Goal: Information Seeking & Learning: Find specific fact

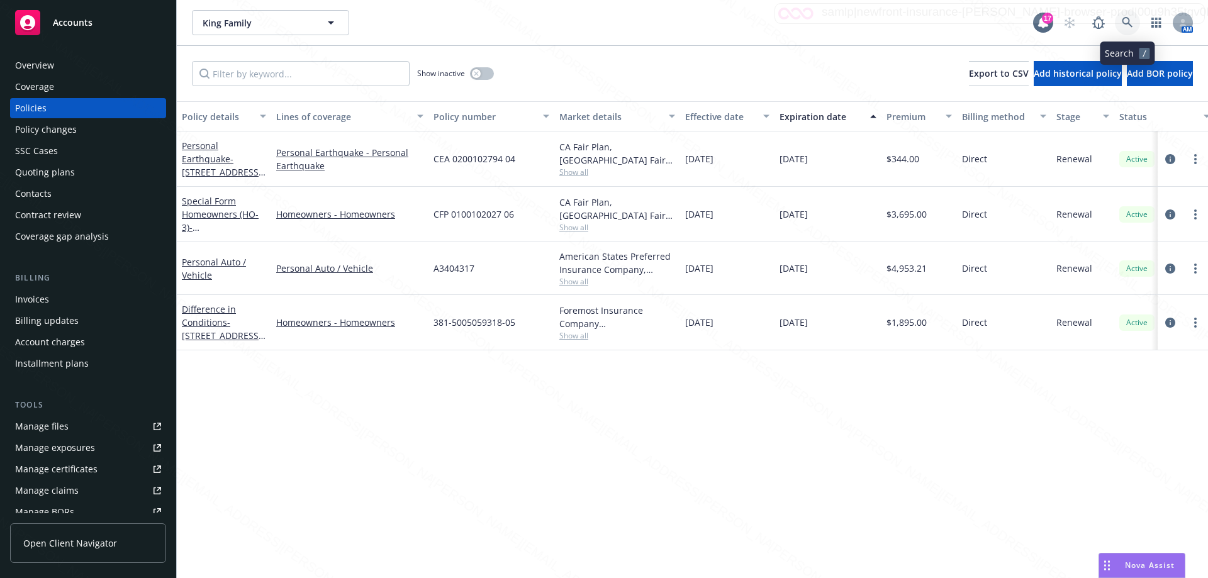
click at [1127, 24] on icon at bounding box center [1127, 22] width 11 height 11
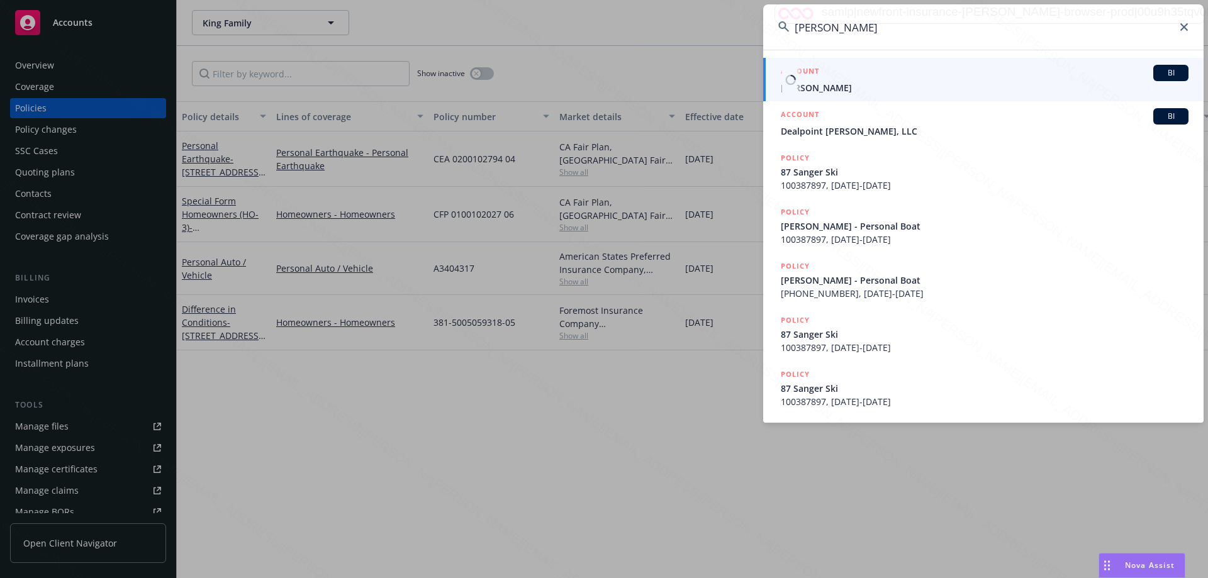
type input "david alves"
click at [824, 87] on span "[PERSON_NAME]" at bounding box center [985, 87] width 408 height 13
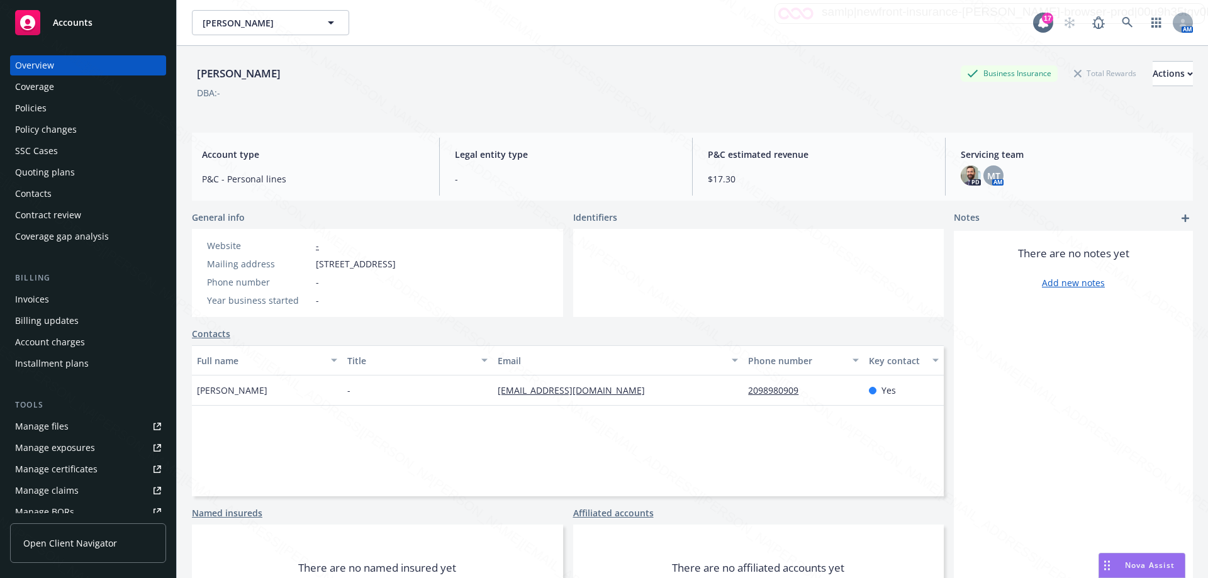
click at [35, 114] on div "Policies" at bounding box center [30, 108] width 31 height 20
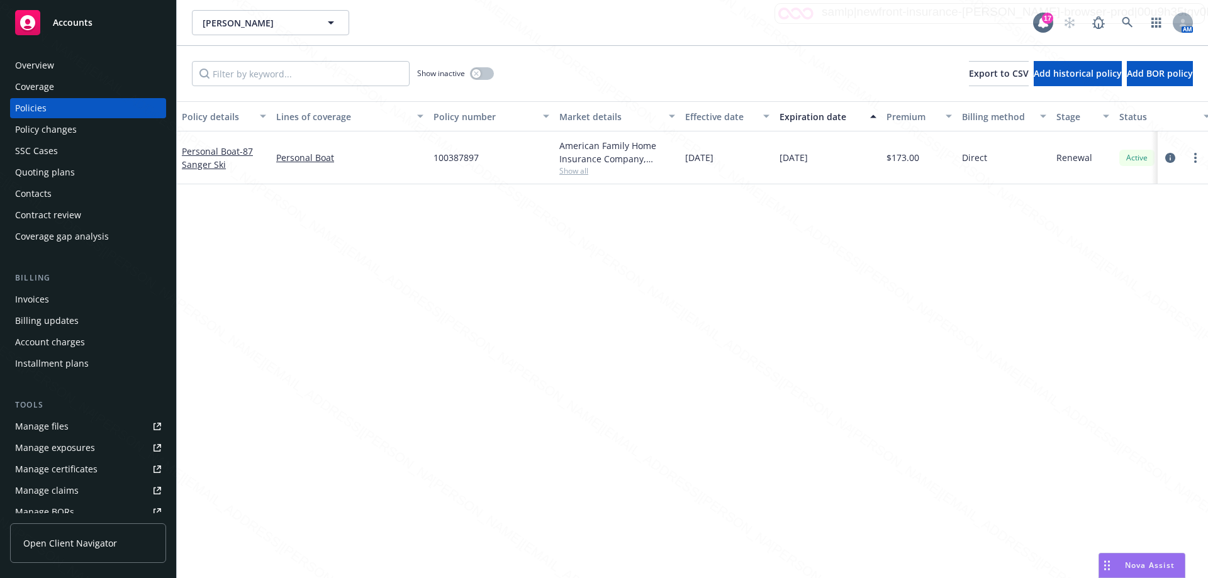
click at [585, 169] on span "Show all" at bounding box center [617, 171] width 116 height 11
drag, startPoint x: 840, startPoint y: 264, endPoint x: 836, endPoint y: 271, distance: 8.4
click at [841, 269] on div "Policy details Lines of coverage Policy number Market details Effective date Ex…" at bounding box center [692, 339] width 1031 height 477
click at [202, 162] on span "- 87 Sanger Ski" at bounding box center [217, 157] width 71 height 25
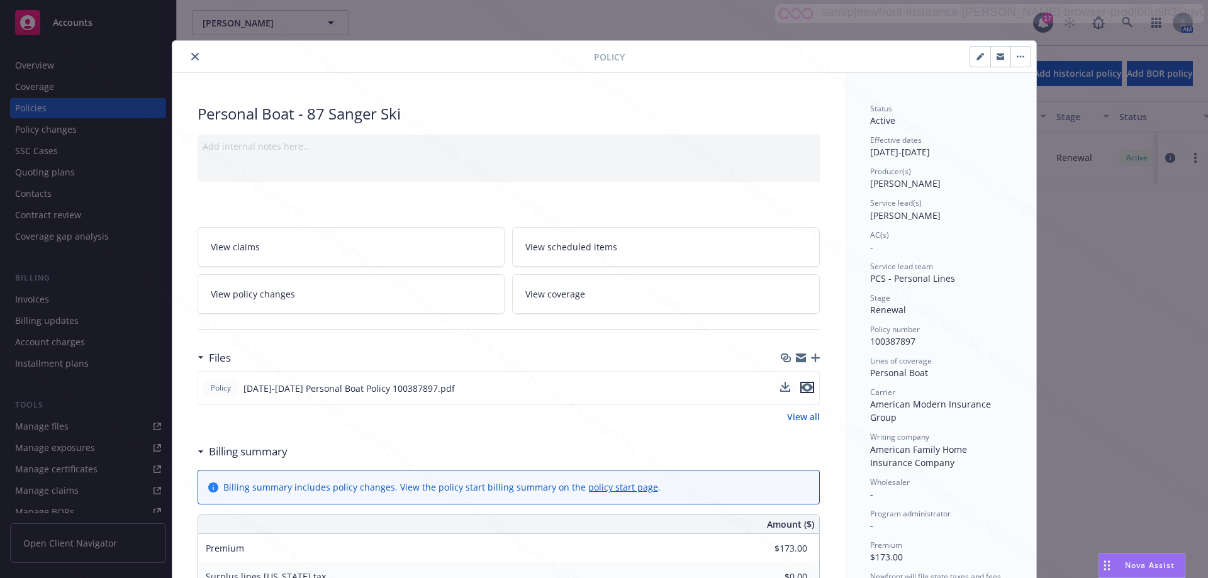
click at [802, 391] on icon "preview file" at bounding box center [807, 387] width 11 height 9
click at [194, 62] on button "close" at bounding box center [195, 56] width 15 height 15
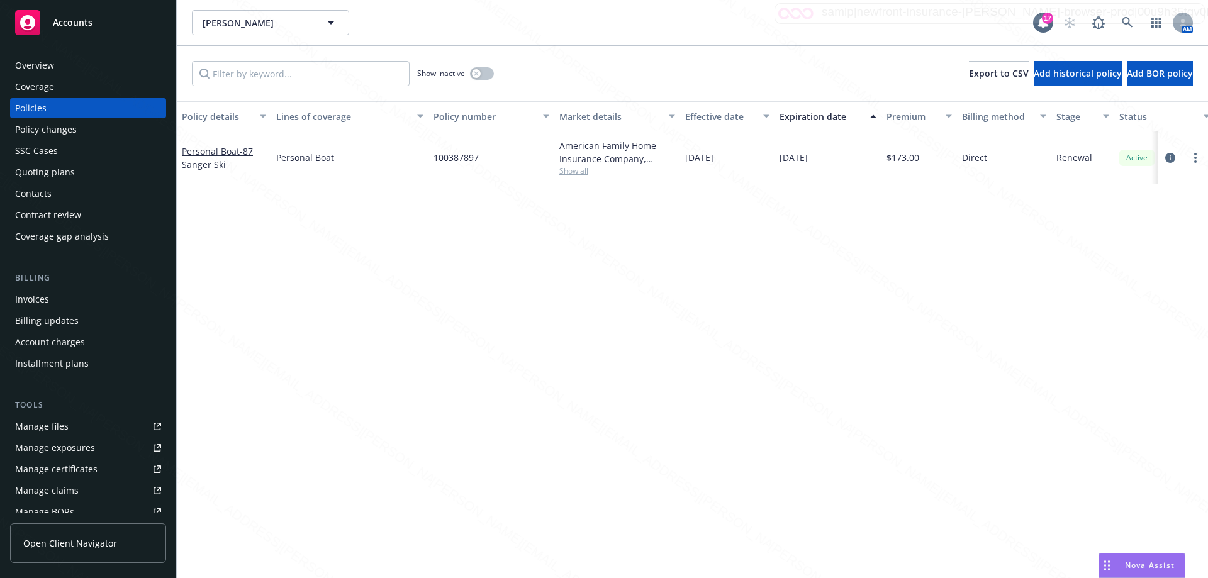
click at [41, 304] on div "Invoices" at bounding box center [32, 299] width 34 height 20
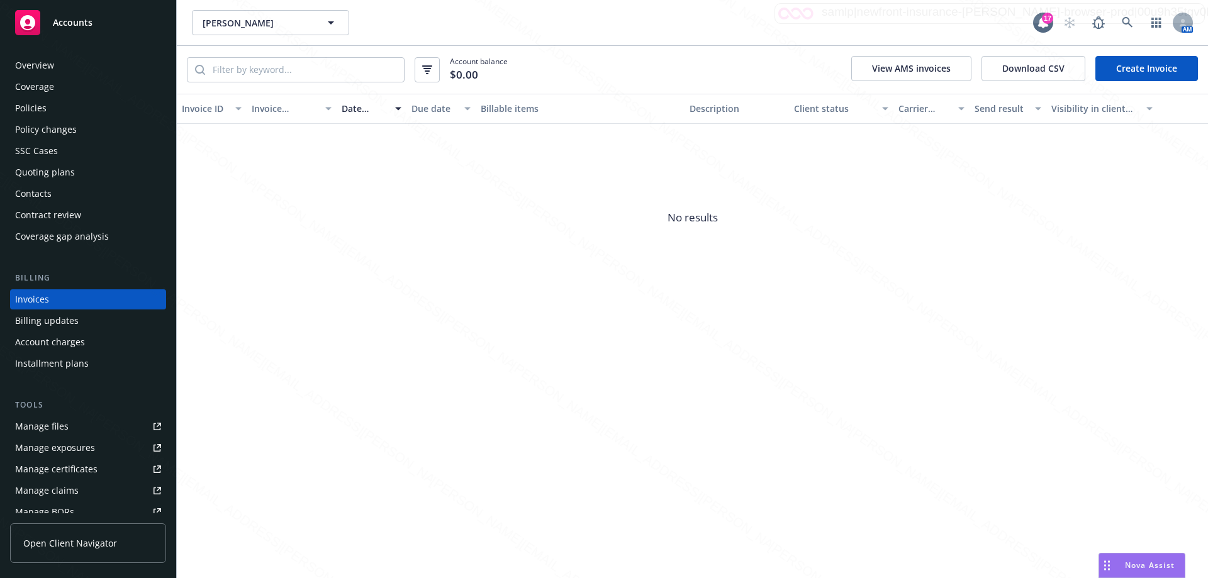
drag, startPoint x: 35, startPoint y: 427, endPoint x: 53, endPoint y: 427, distance: 18.3
click at [36, 427] on div "Manage files" at bounding box center [41, 427] width 53 height 20
click at [29, 108] on div "Policies" at bounding box center [30, 108] width 31 height 20
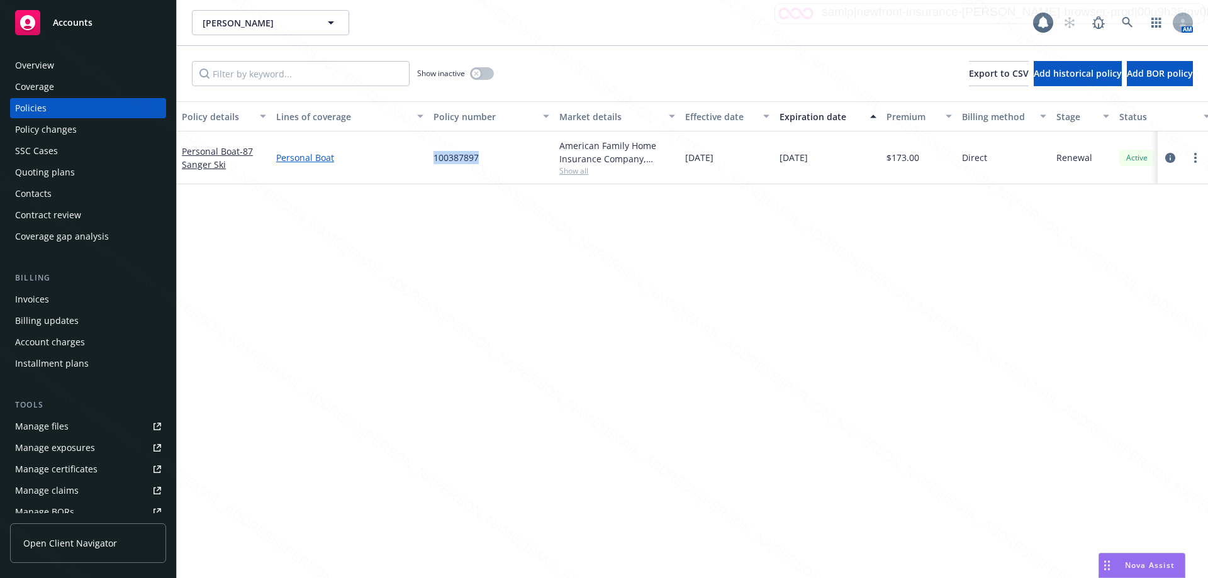
drag, startPoint x: 495, startPoint y: 160, endPoint x: 422, endPoint y: 162, distance: 73.0
click at [422, 162] on div "Personal Boat - 87 Sanger Ski Personal Boat 100387897 American Family Home Insu…" at bounding box center [784, 158] width 1215 height 53
copy div "100387897"
